Goal: Information Seeking & Learning: Find specific fact

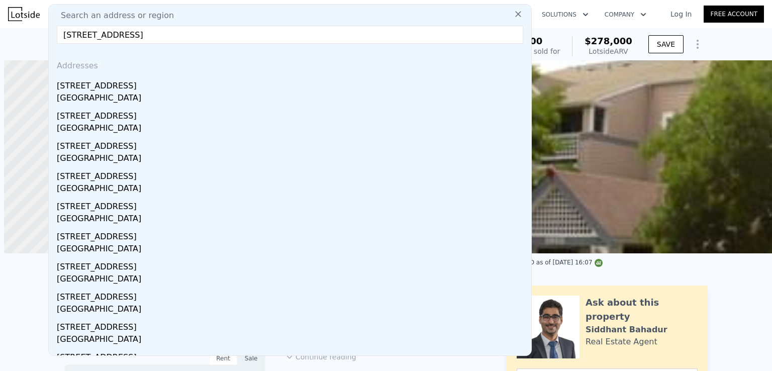
scroll to position [0, 4]
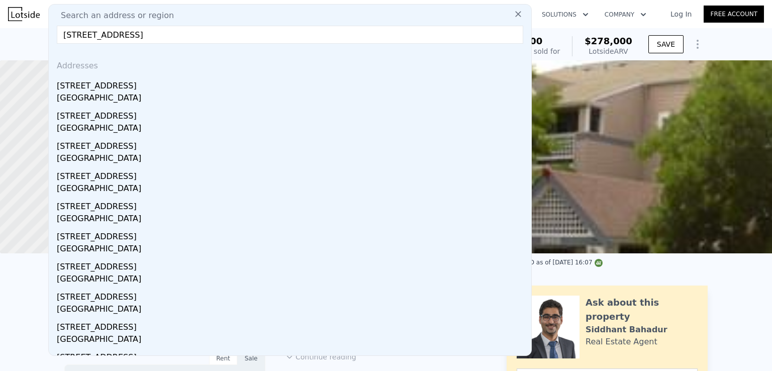
type input "[STREET_ADDRESS]"
click at [136, 89] on div "[STREET_ADDRESS]" at bounding box center [292, 84] width 470 height 16
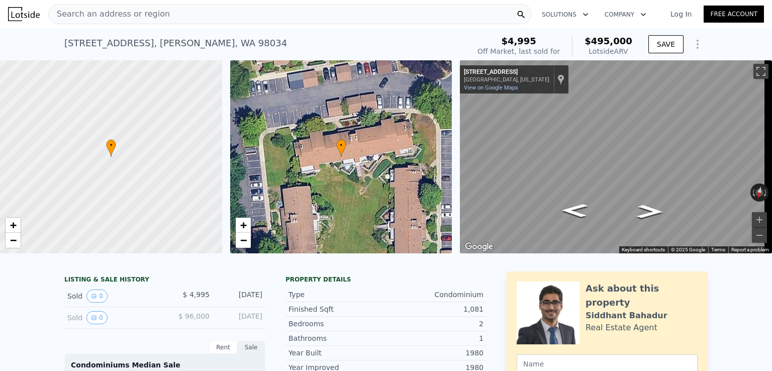
click at [605, 39] on span "$495,000" at bounding box center [608, 41] width 48 height 11
copy span "$495,000"
